Goal: Task Accomplishment & Management: Use online tool/utility

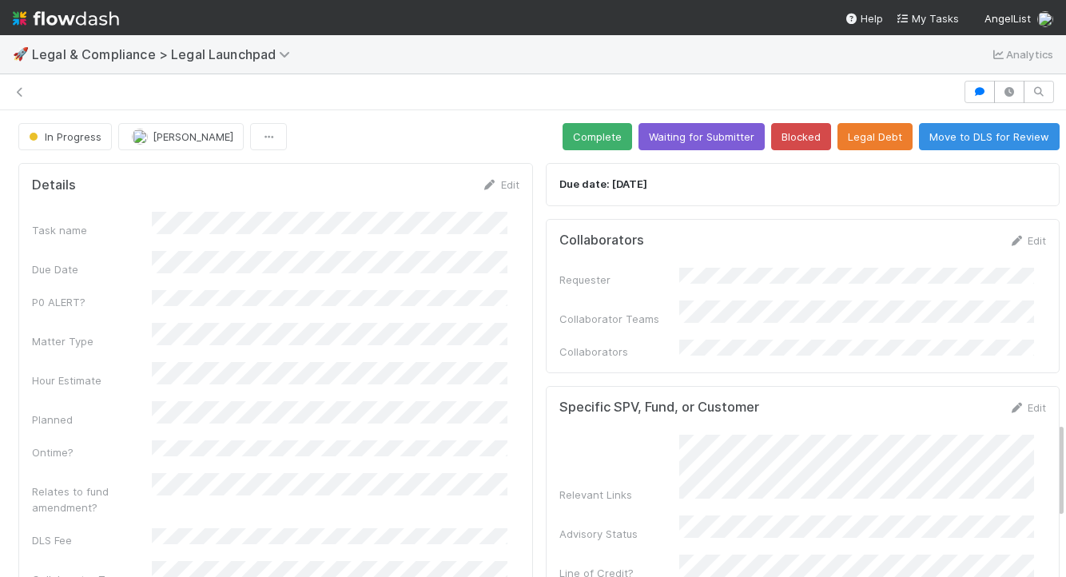
scroll to position [1510, 0]
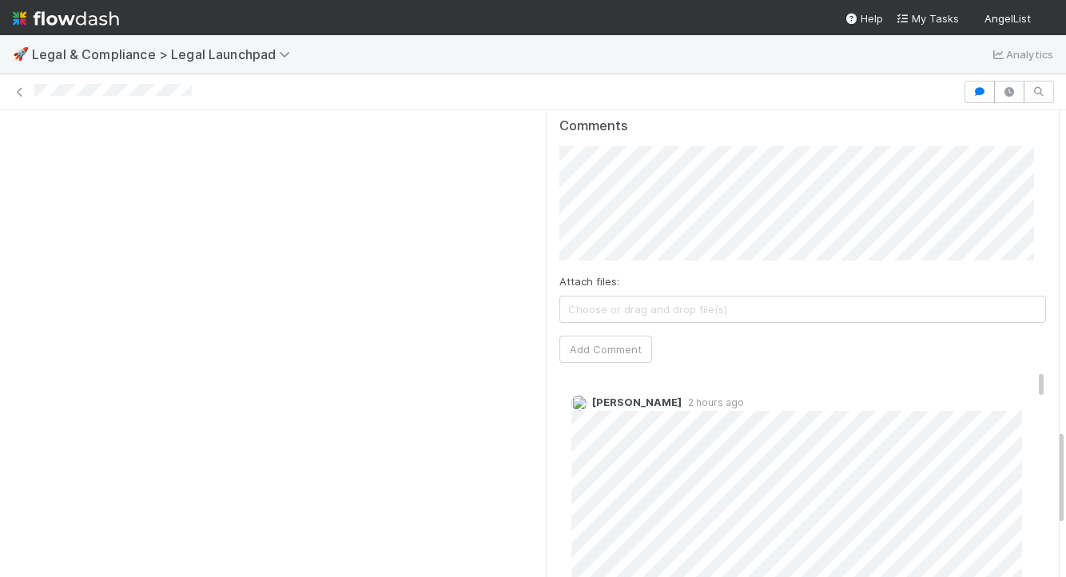
scroll to position [1527, 0]
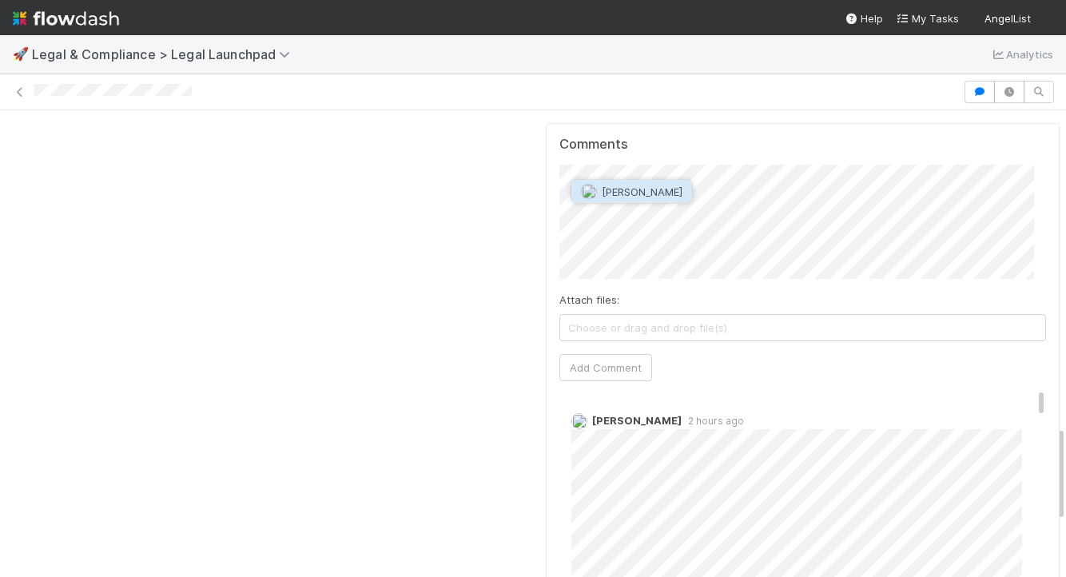
click at [626, 194] on span "Durga Arjun" at bounding box center [642, 191] width 81 height 13
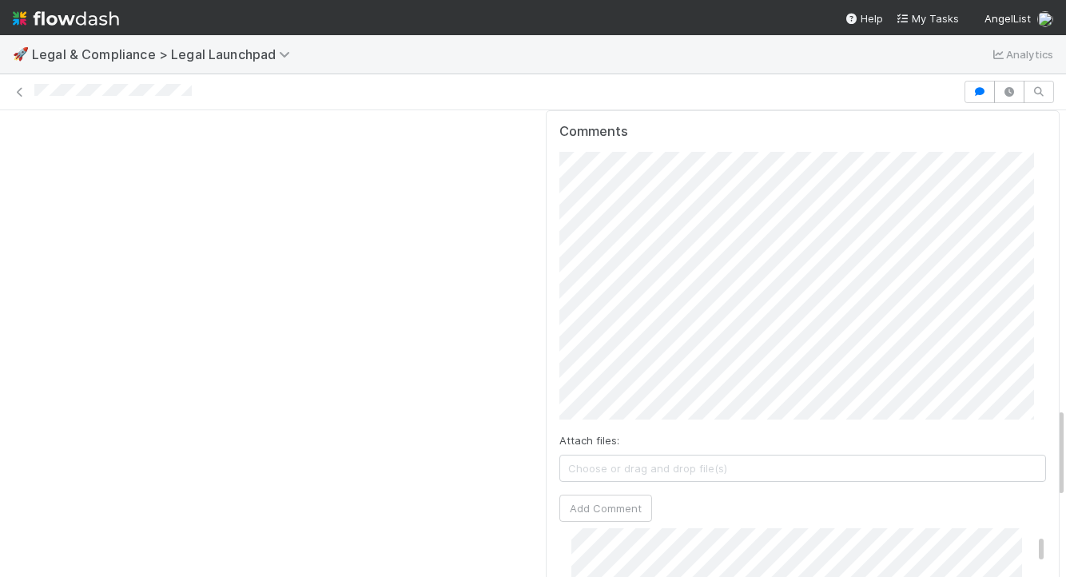
scroll to position [1531, 0]
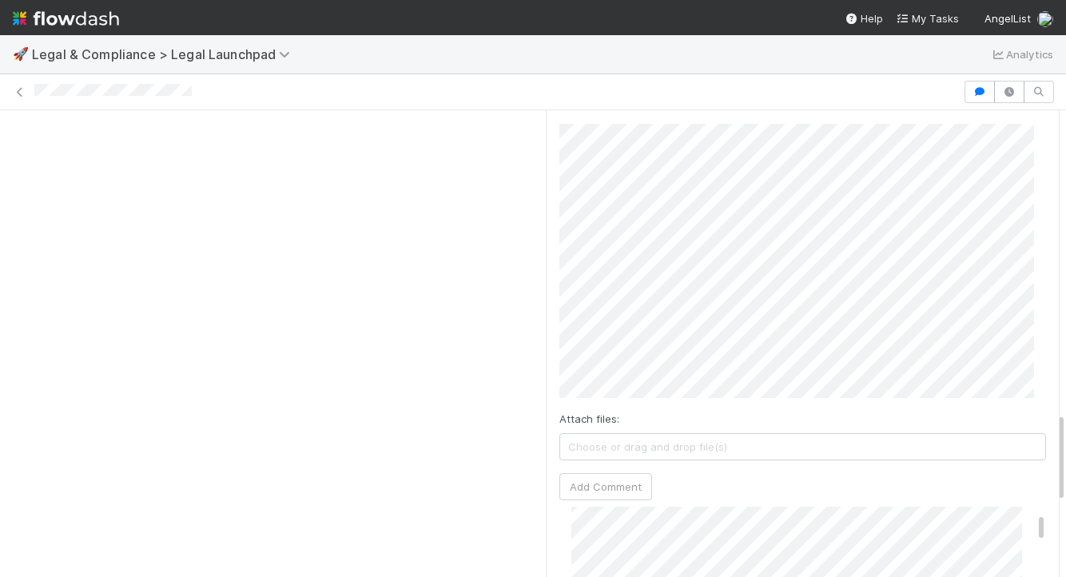
scroll to position [81, 0]
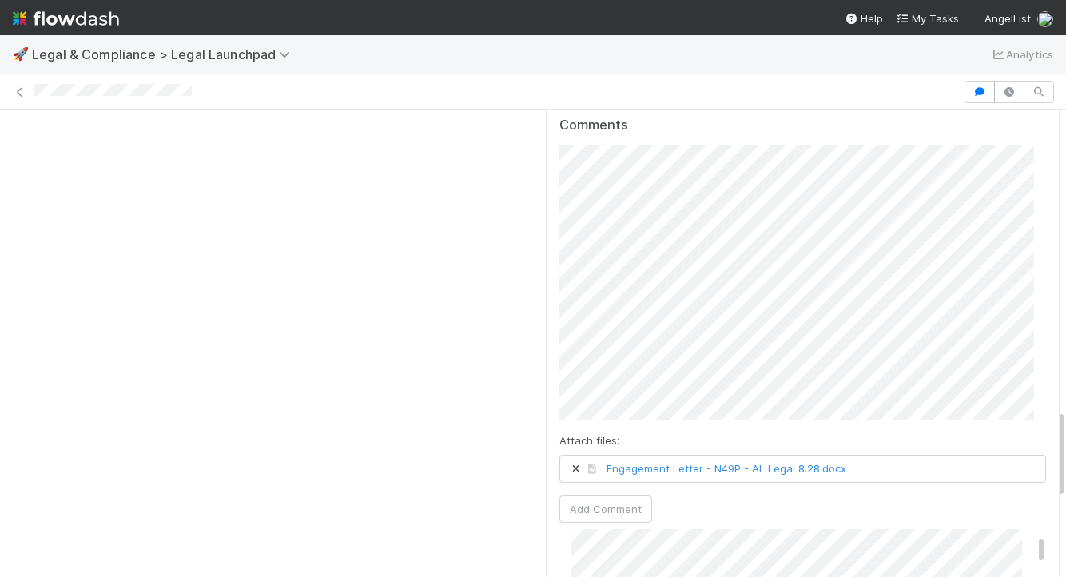
scroll to position [1540, 0]
click at [606, 501] on button "Add Comment" at bounding box center [605, 514] width 93 height 27
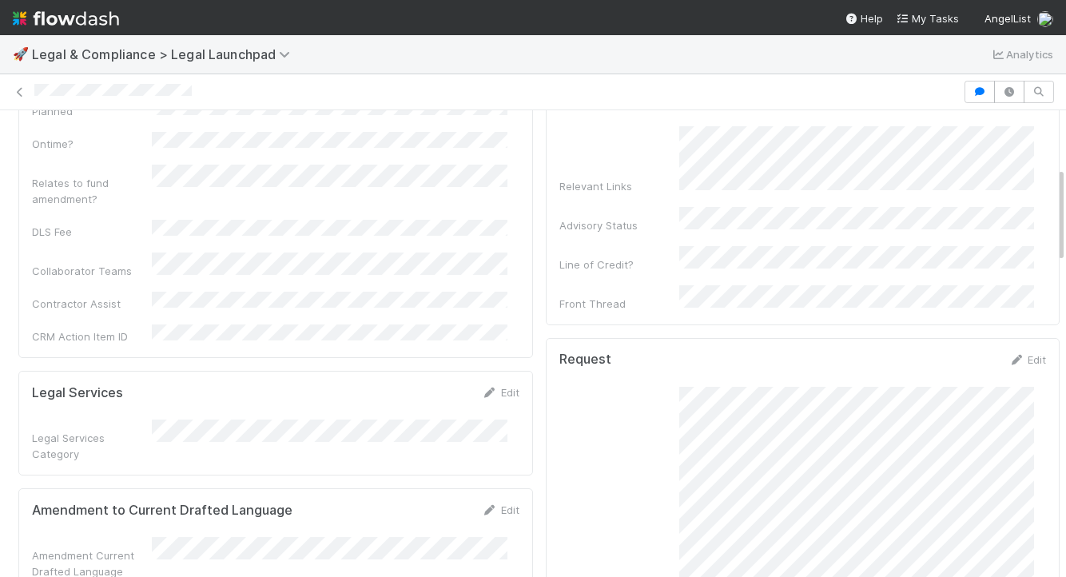
scroll to position [0, 0]
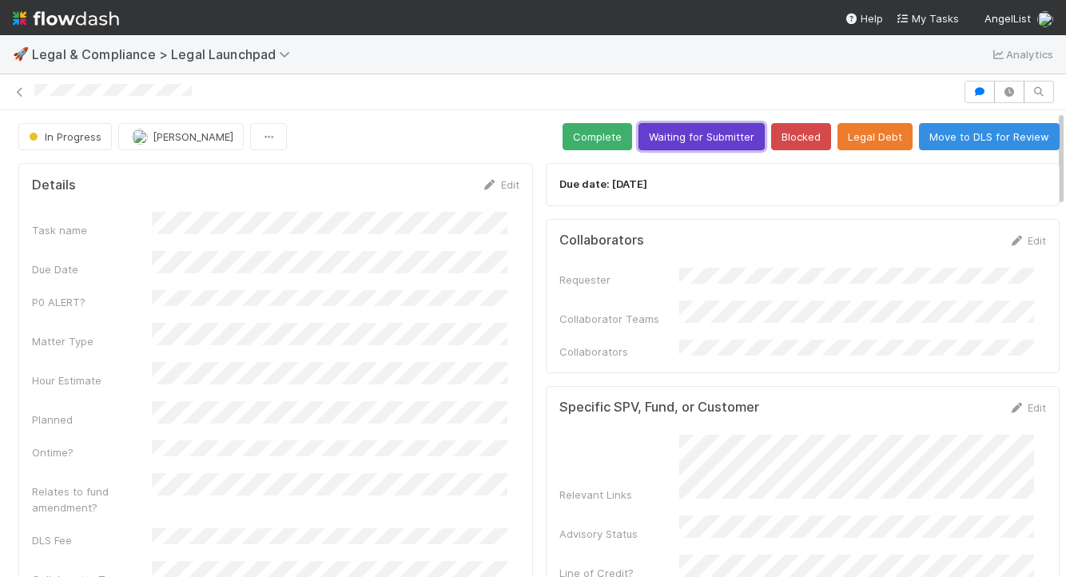
click at [684, 130] on button "Waiting for Submitter" at bounding box center [701, 136] width 126 height 27
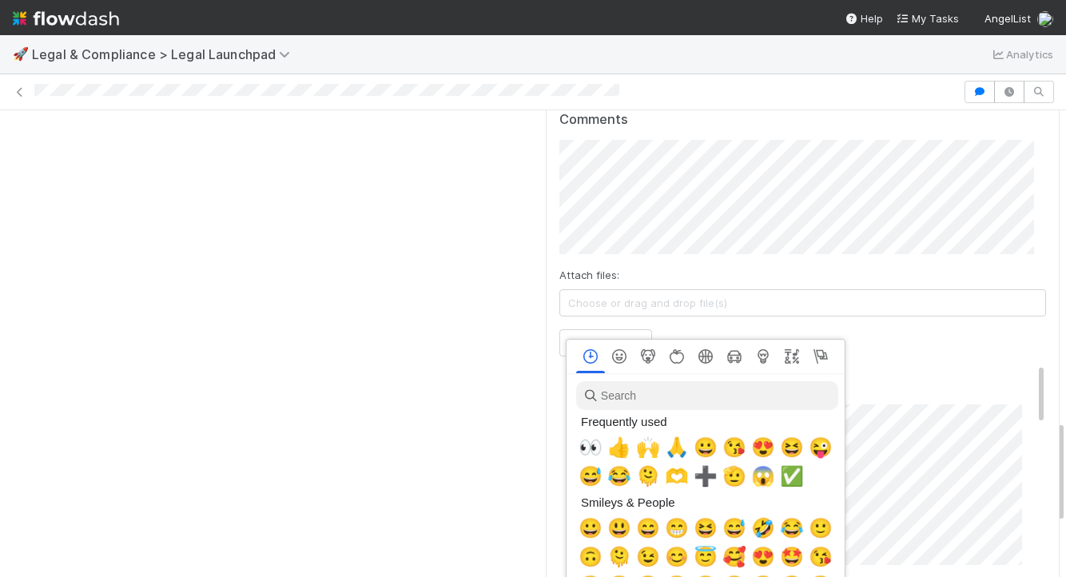
scroll to position [0, 6]
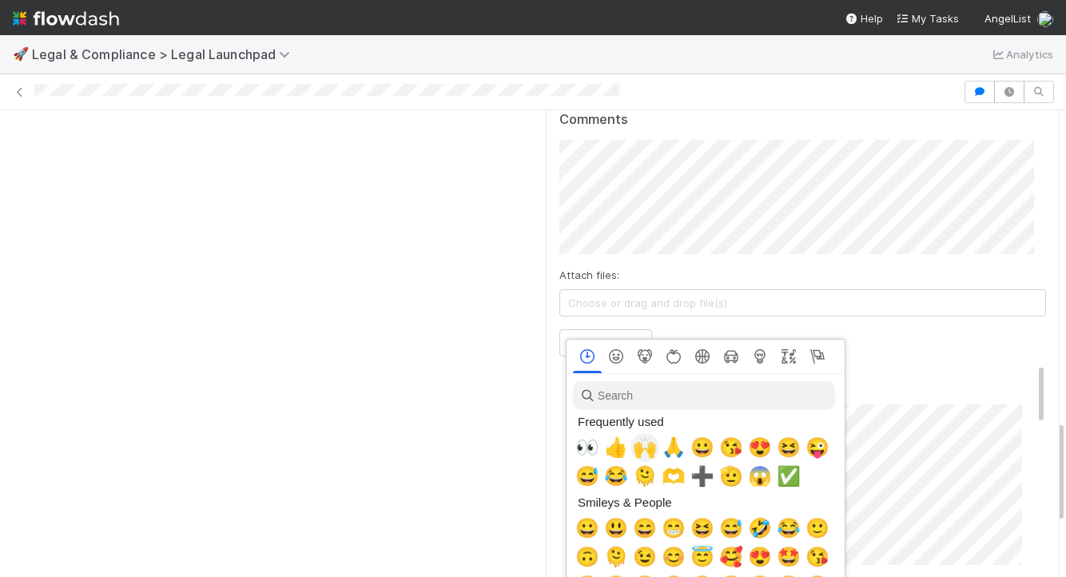
click at [640, 451] on span "🙌" at bounding box center [645, 447] width 24 height 22
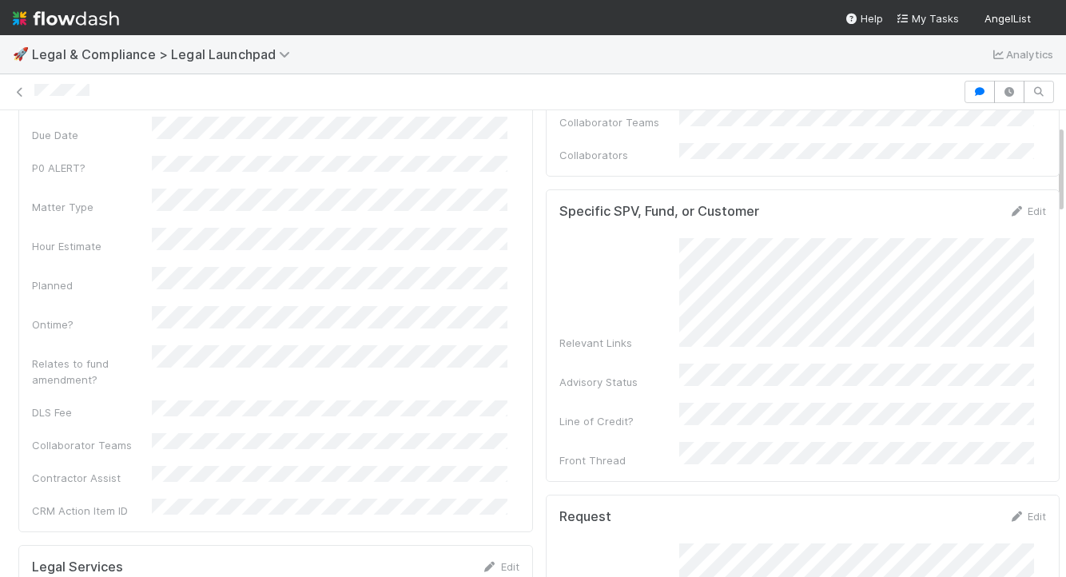
scroll to position [53, 0]
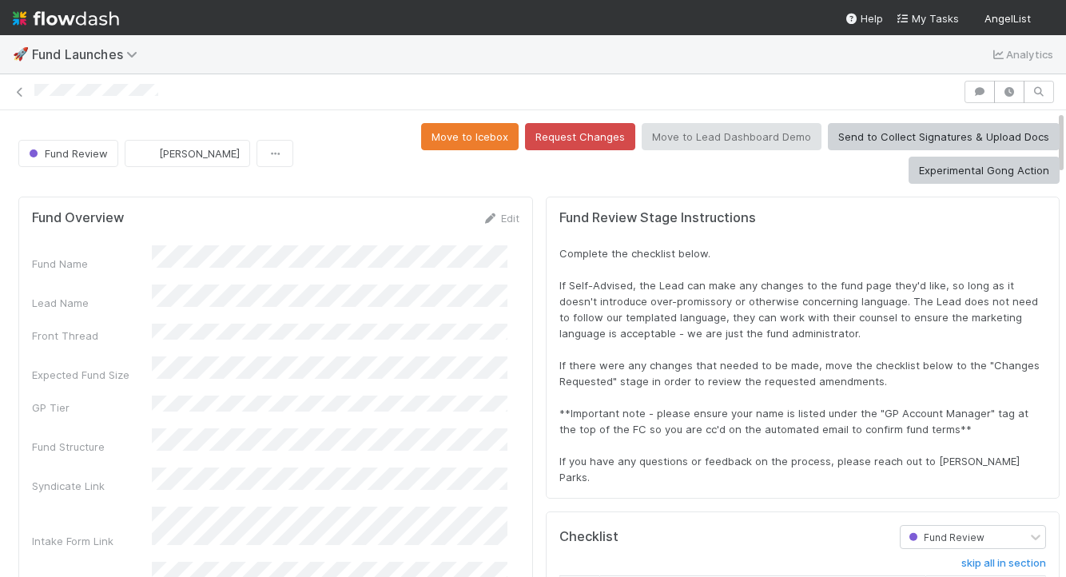
scroll to position [312, 978]
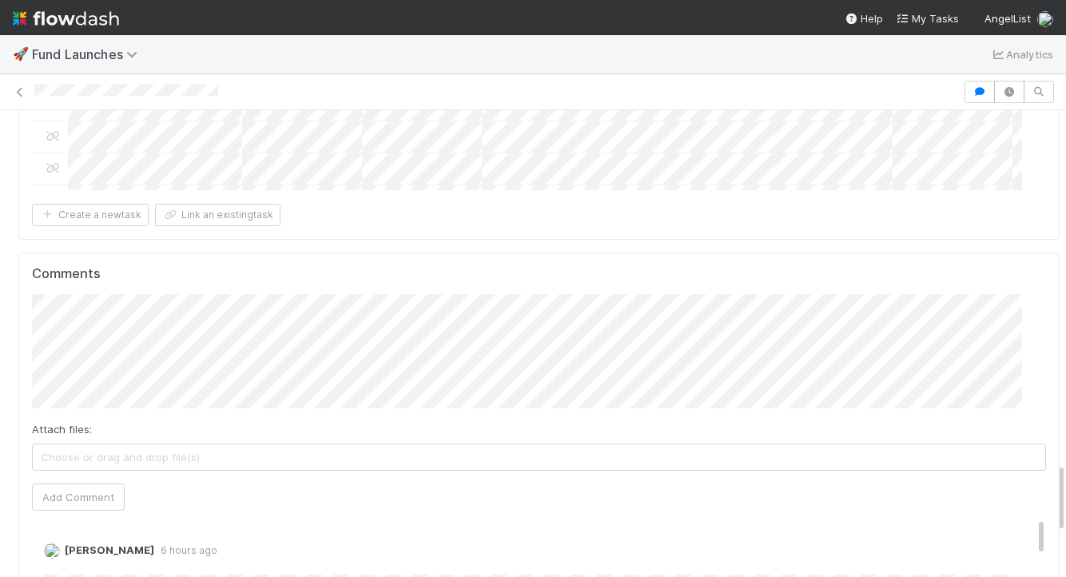
scroll to position [2347, 0]
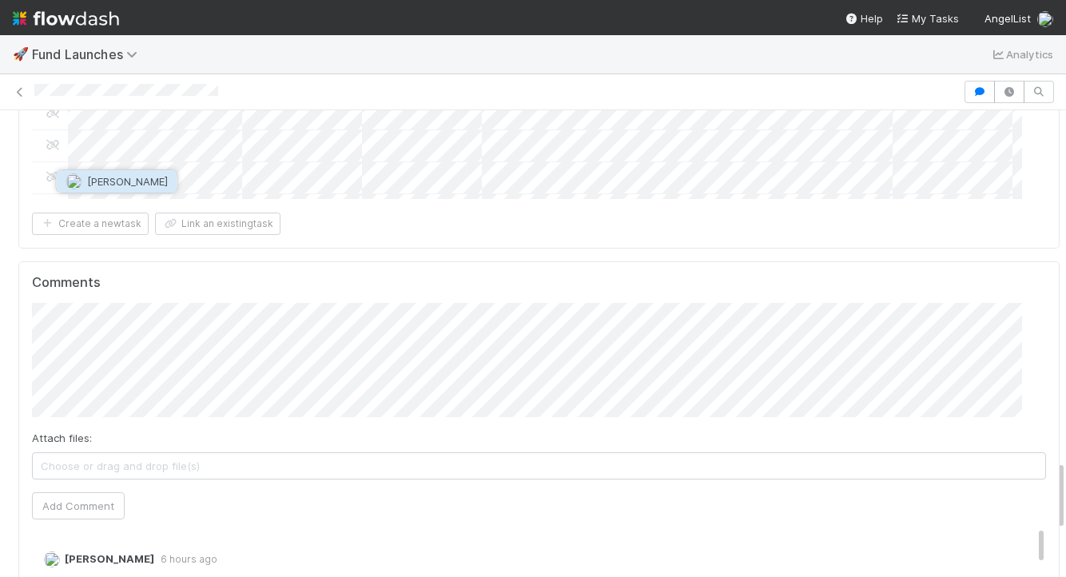
click at [101, 189] on button "[PERSON_NAME]" at bounding box center [117, 181] width 121 height 22
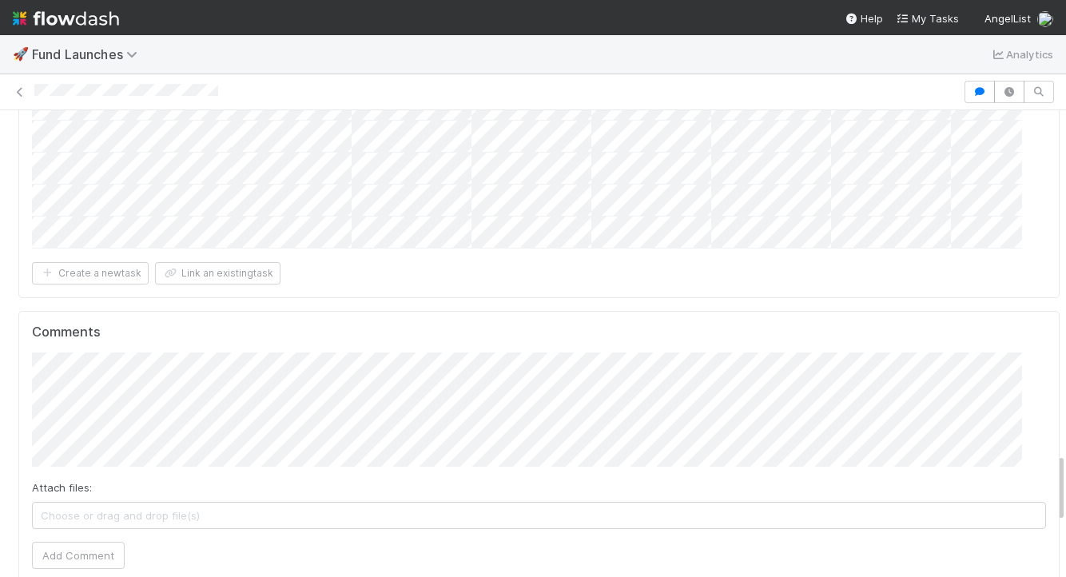
scroll to position [2294, 0]
click at [102, 545] on button "Add Comment" at bounding box center [78, 558] width 93 height 27
